Goal: Transaction & Acquisition: Purchase product/service

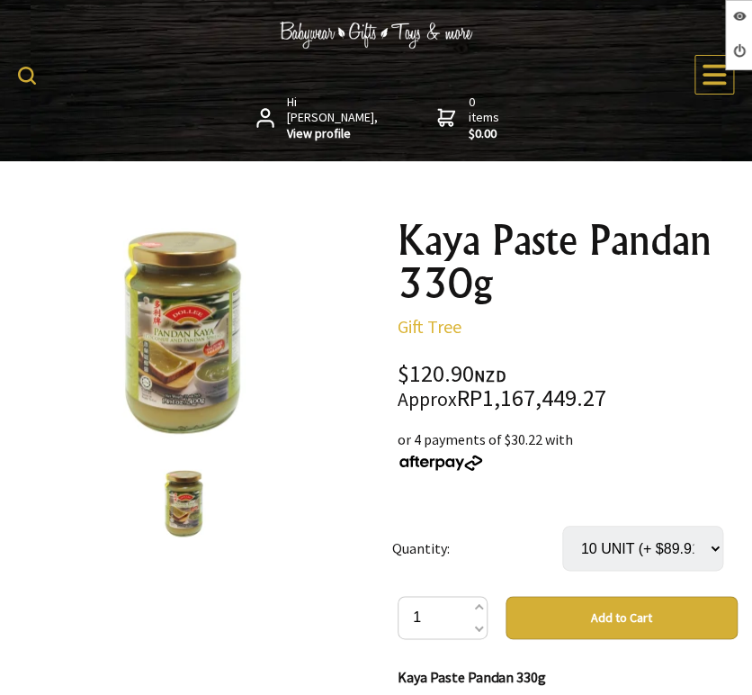
click at [624, 544] on select "Select… 10 UNIT (+ $89.91)" at bounding box center [642, 547] width 161 height 45
click at [640, 467] on div "or 4 payments of $30.22 with" at bounding box center [568, 449] width 340 height 43
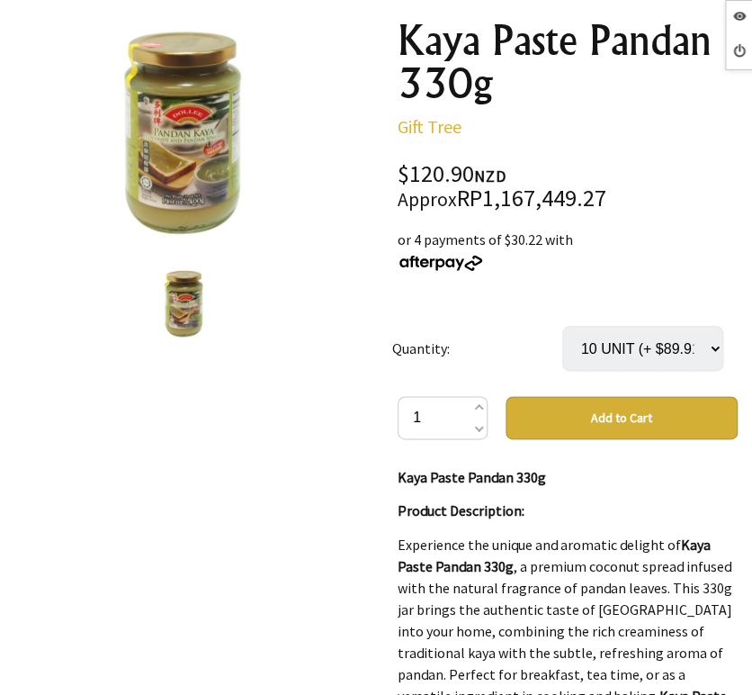
scroll to position [100, 0]
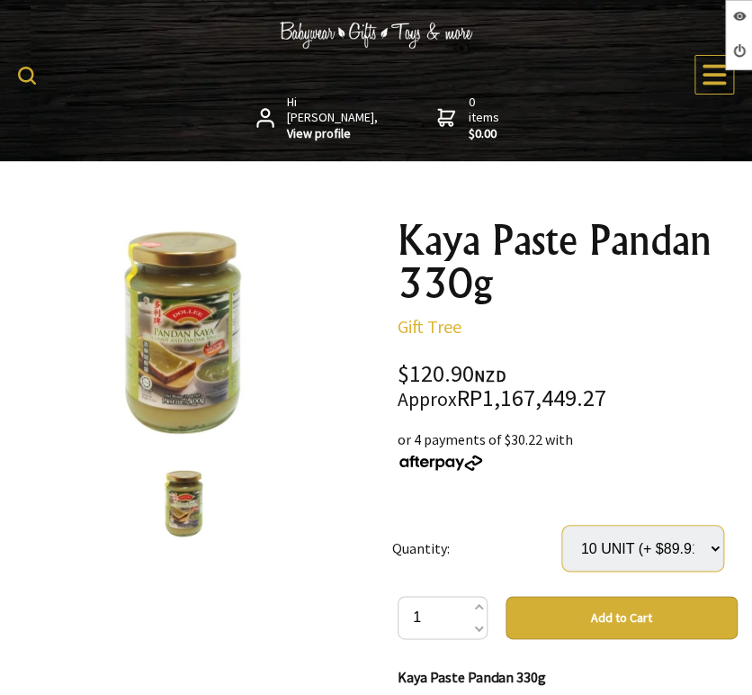
click at [636, 555] on select "Select… 10 UNIT (+ $89.91)" at bounding box center [642, 547] width 161 height 45
click at [618, 451] on div "or 4 payments of $30.22 with" at bounding box center [568, 449] width 340 height 43
click at [642, 613] on button "Add to Cart" at bounding box center [622, 617] width 232 height 43
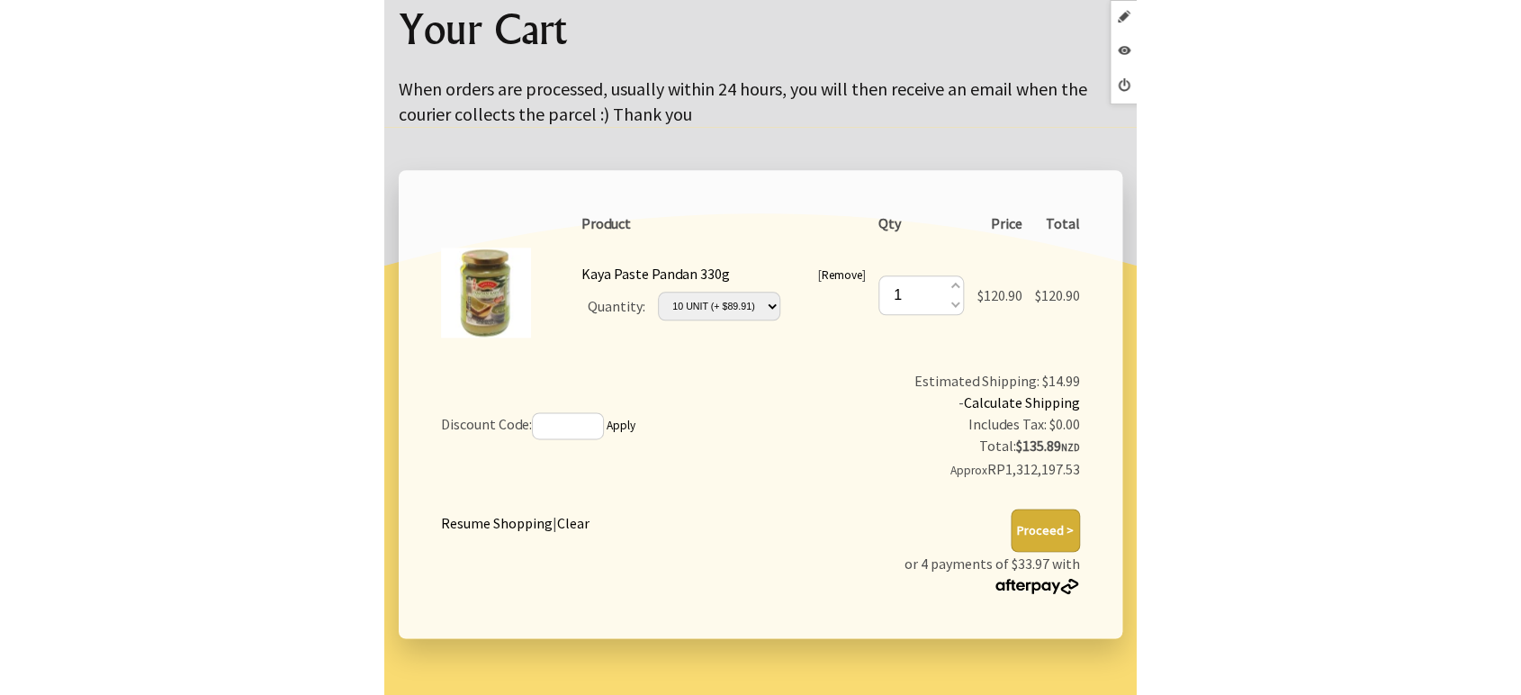
scroll to position [216, 0]
